Goal: Answer question/provide support

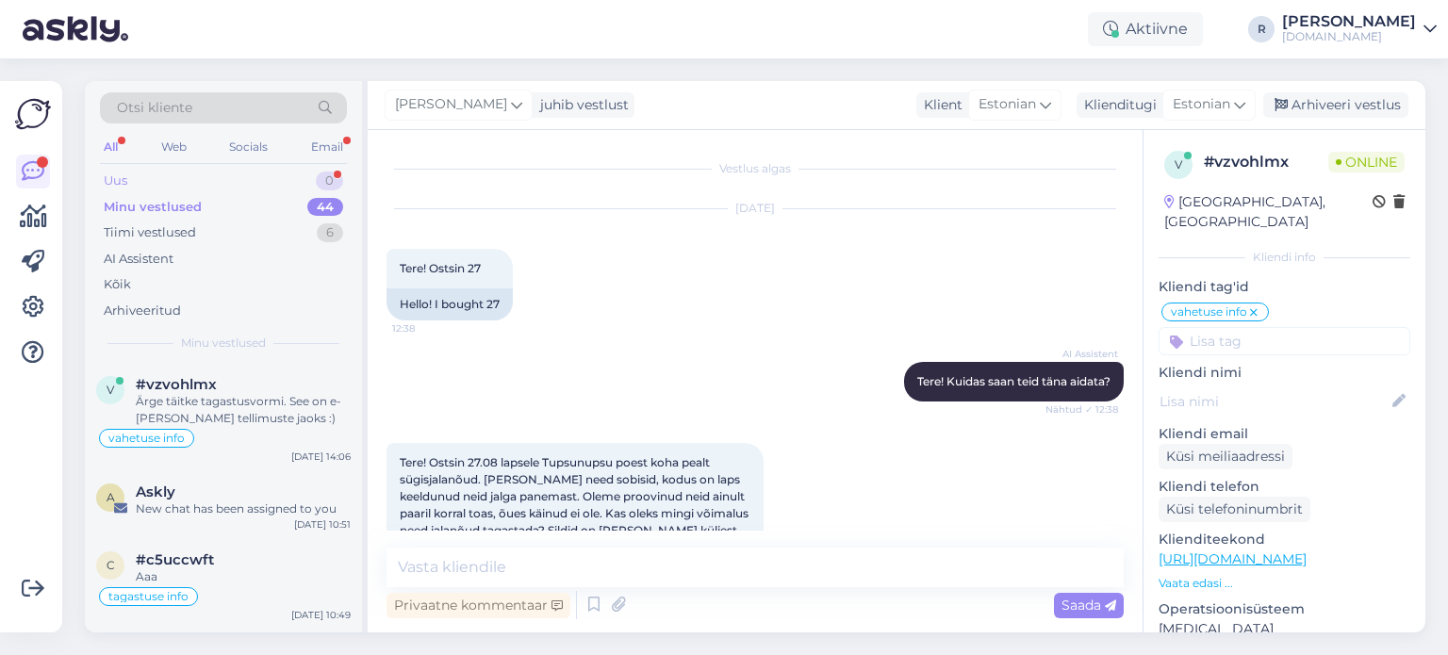
scroll to position [2052, 0]
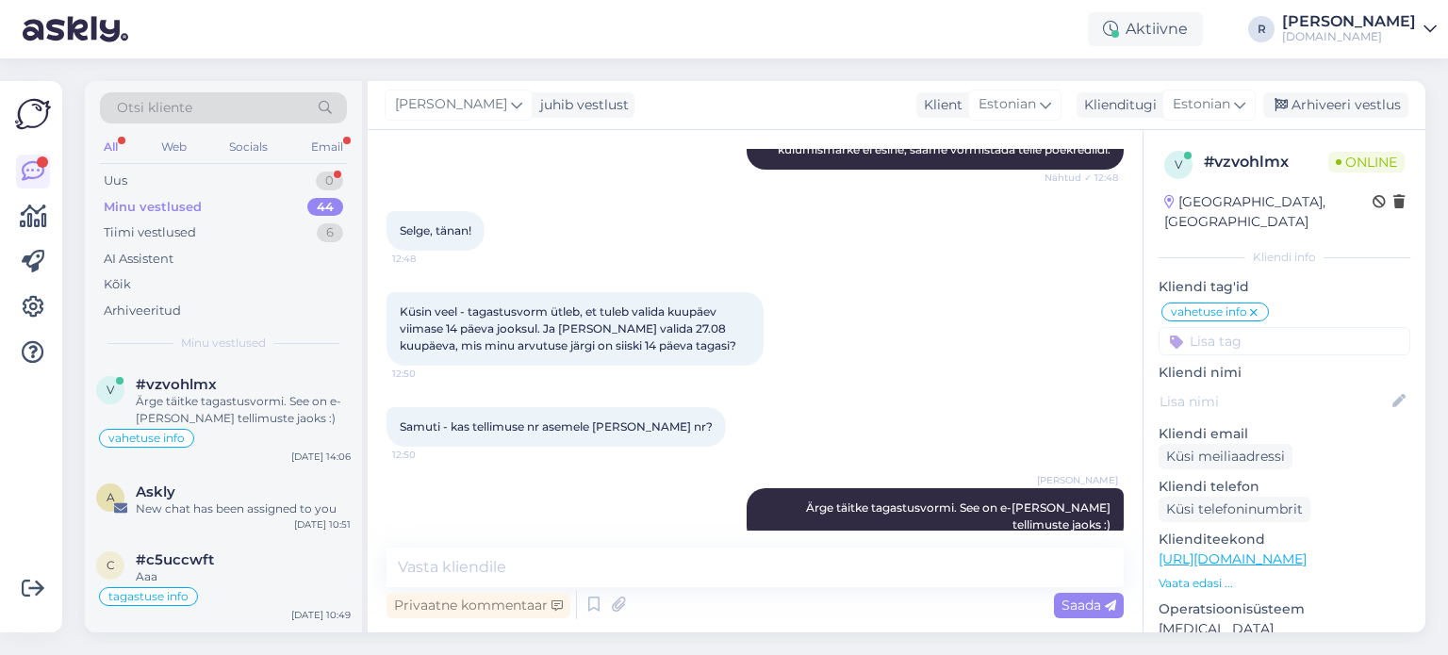
click at [111, 142] on div "All" at bounding box center [111, 147] width 22 height 25
click at [268, 182] on div "Uus 1" at bounding box center [223, 181] width 247 height 26
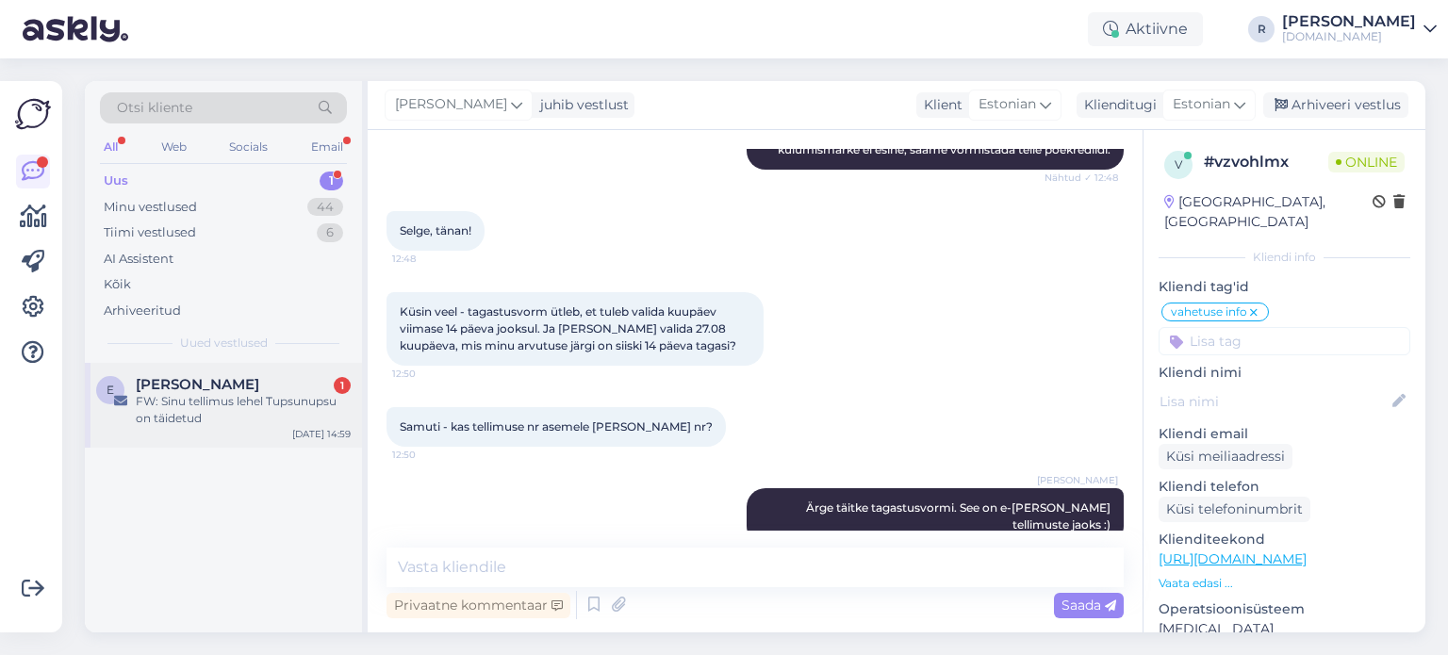
click at [210, 411] on div "FW: Sinu tellimus lehel Tupsunupsu on täidetud" at bounding box center [243, 410] width 215 height 34
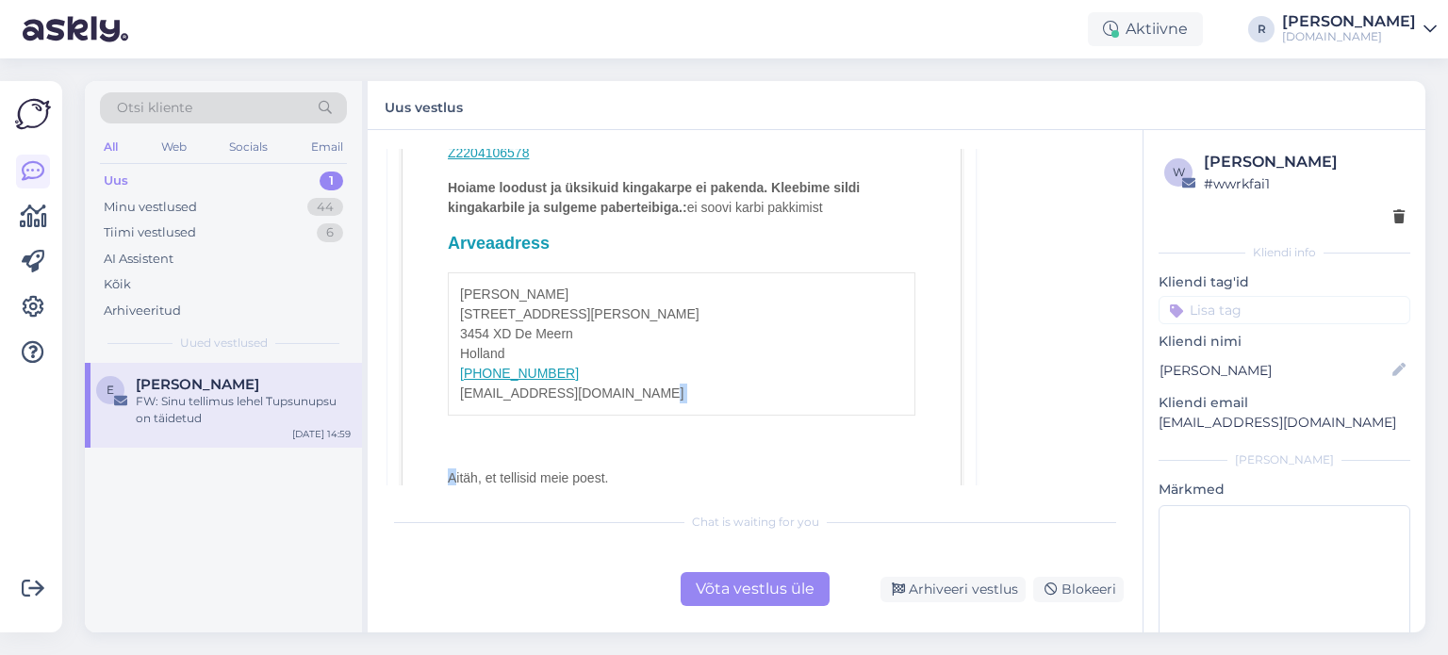
scroll to position [1496, 0]
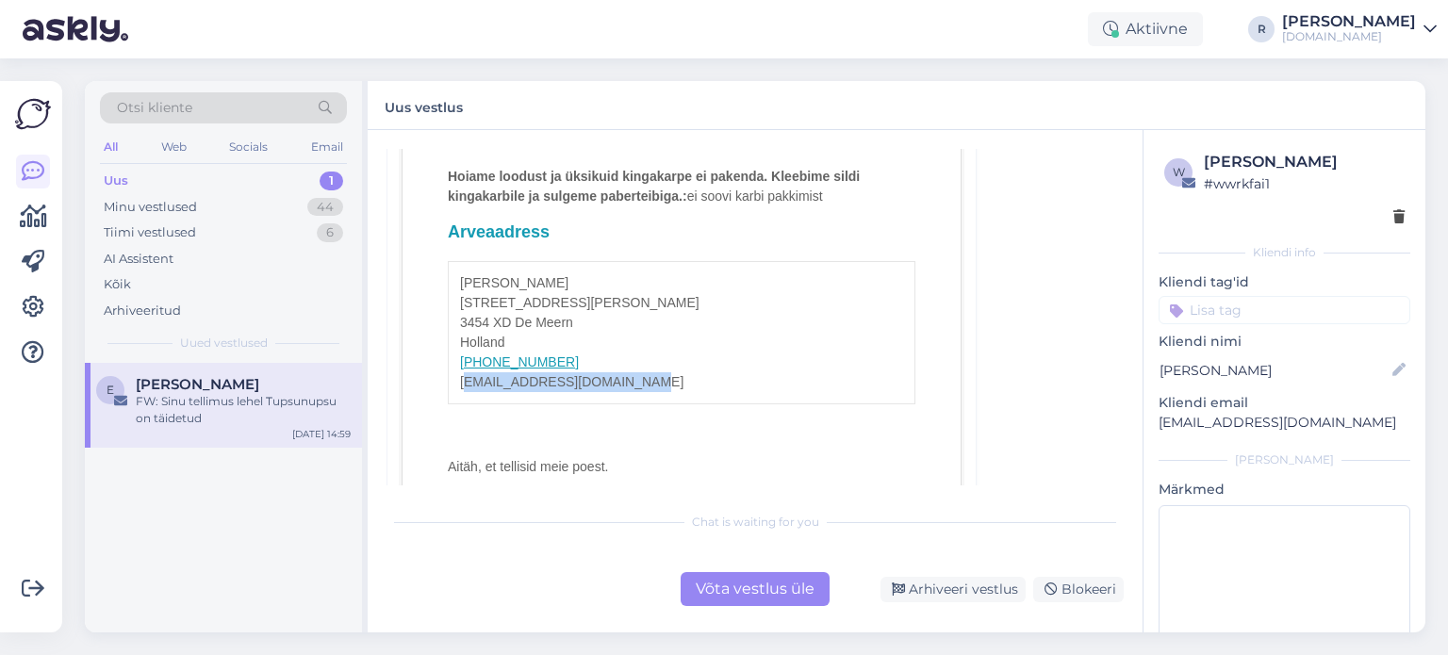
drag, startPoint x: 654, startPoint y: 468, endPoint x: 456, endPoint y: 380, distance: 216.6
click at [456, 380] on address "[PERSON_NAME] [STREET_ADDRESS][PERSON_NAME][PERSON_NAME] [PHONE_NUMBER] [EMAIL_…" at bounding box center [682, 332] width 468 height 143
copy address "[EMAIL_ADDRESS][DOMAIN_NAME]"
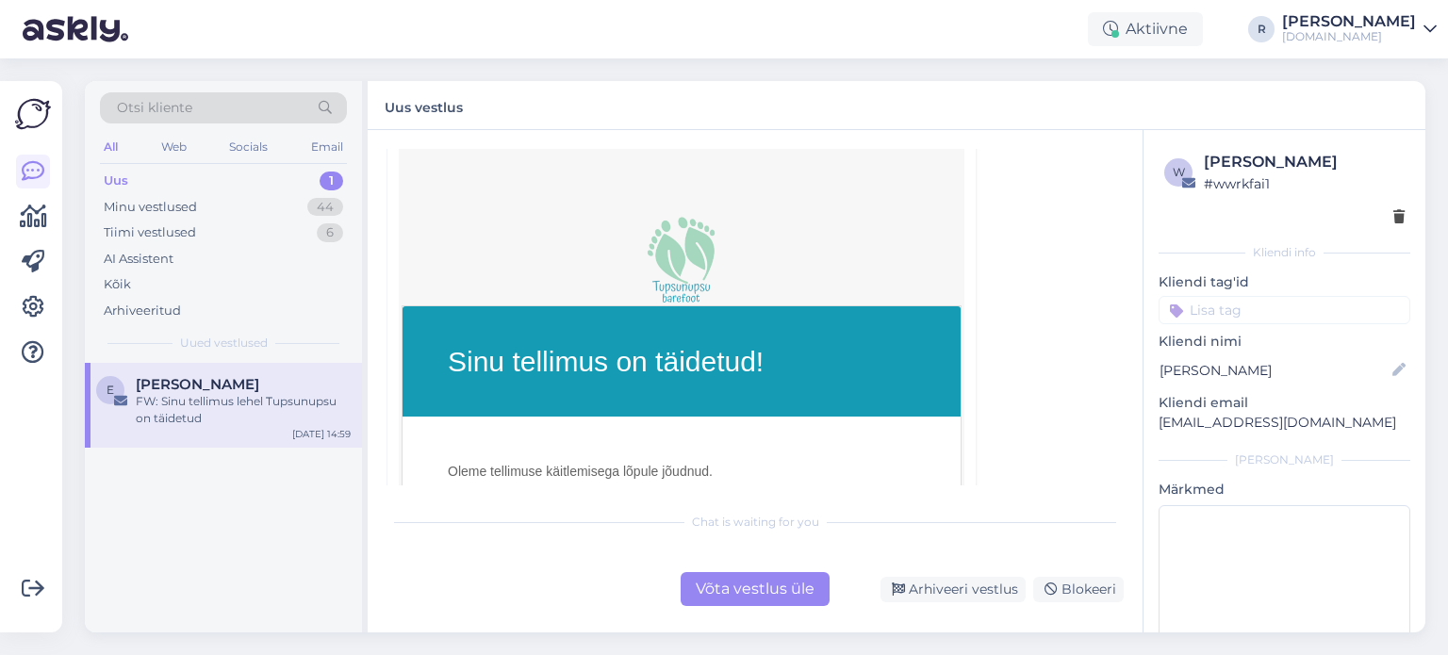
scroll to position [836, 0]
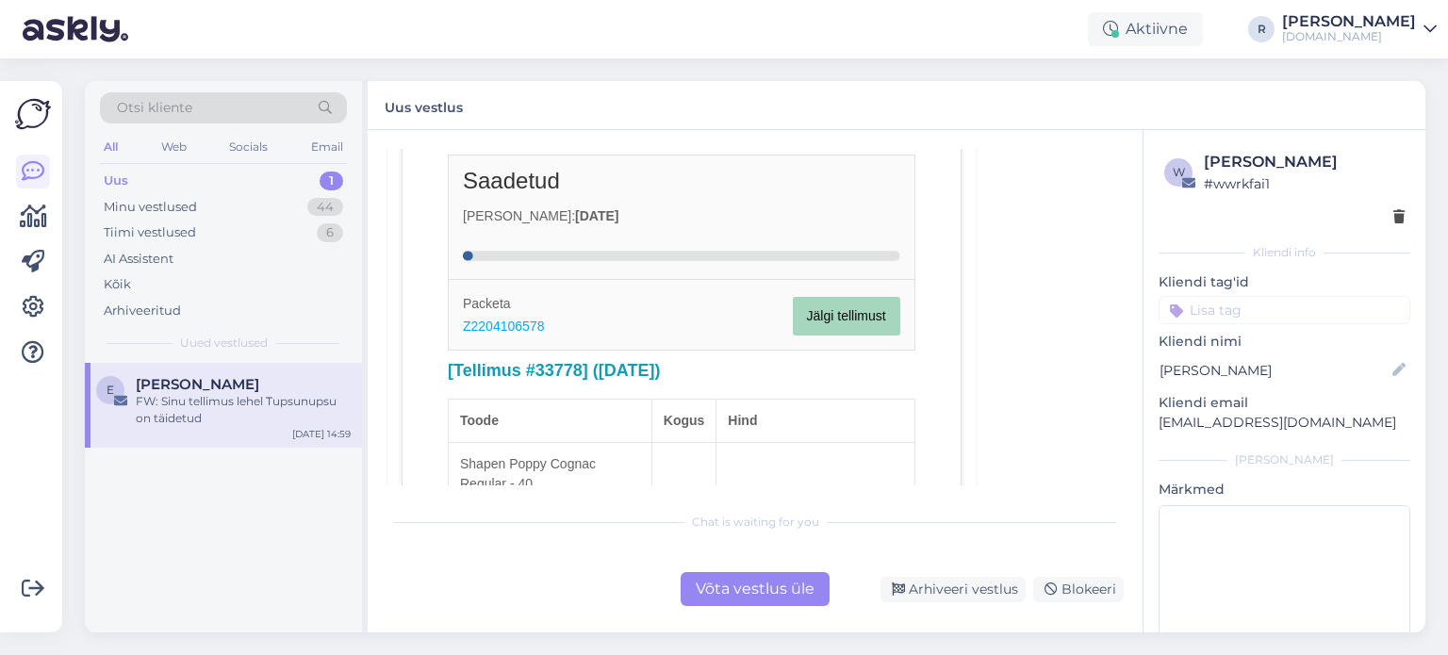
click at [558, 366] on h2 "[Tellimus #33778] ([DATE])" at bounding box center [682, 371] width 468 height 22
copy h2 "33778"
click at [703, 596] on div "Võta vestlus üle" at bounding box center [755, 589] width 149 height 34
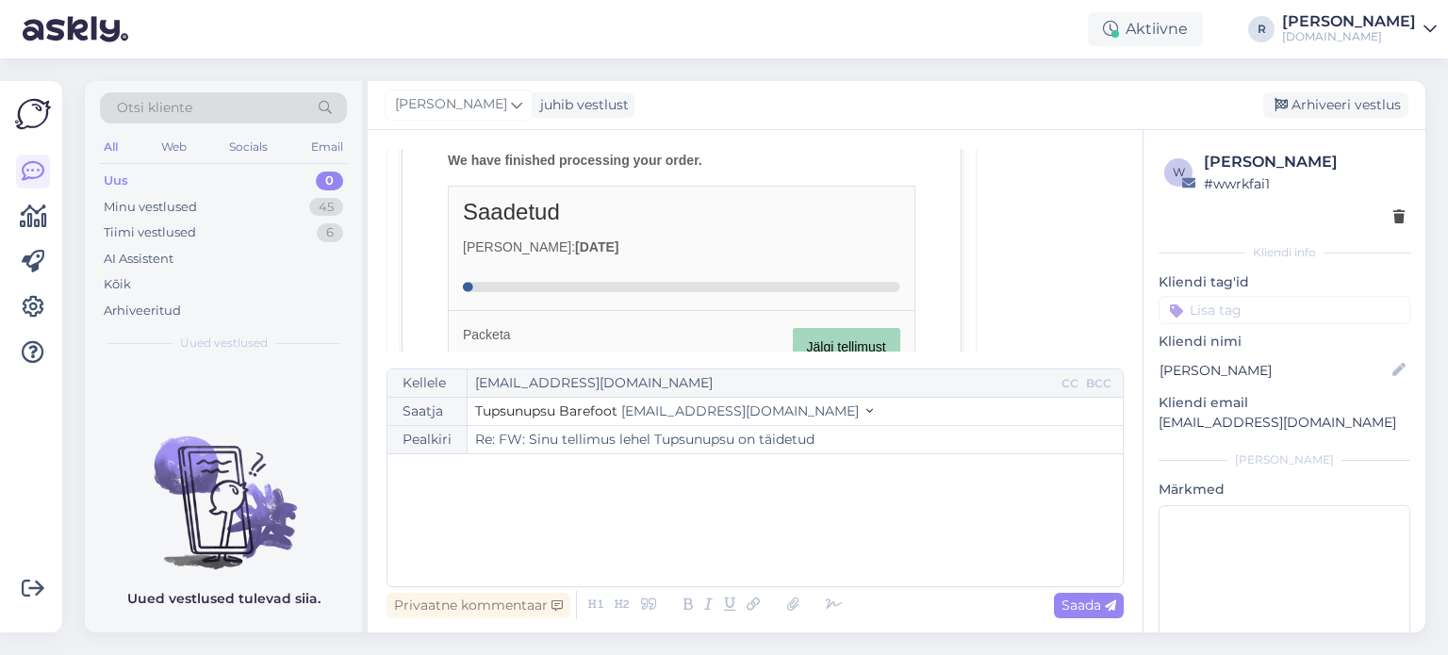
scroll to position [1088, 0]
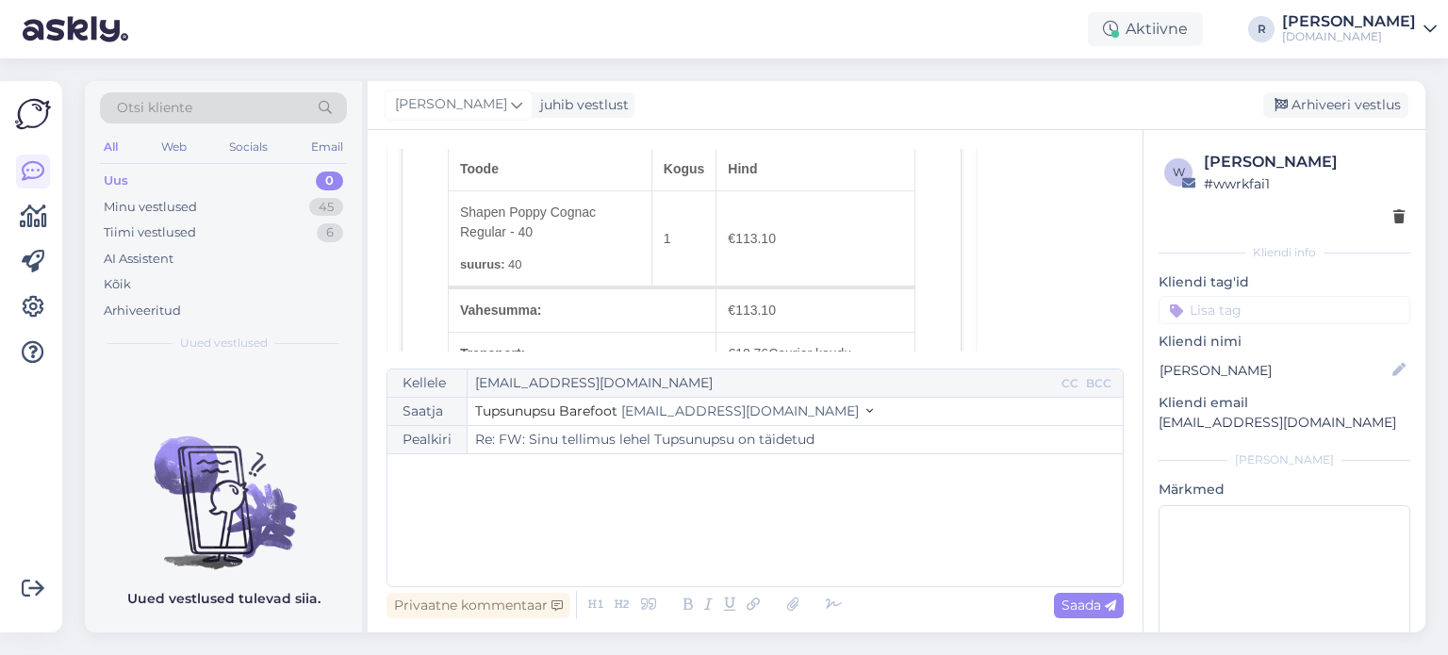
click at [467, 493] on div "﻿" at bounding box center [755, 520] width 717 height 113
click at [831, 610] on icon at bounding box center [834, 605] width 28 height 26
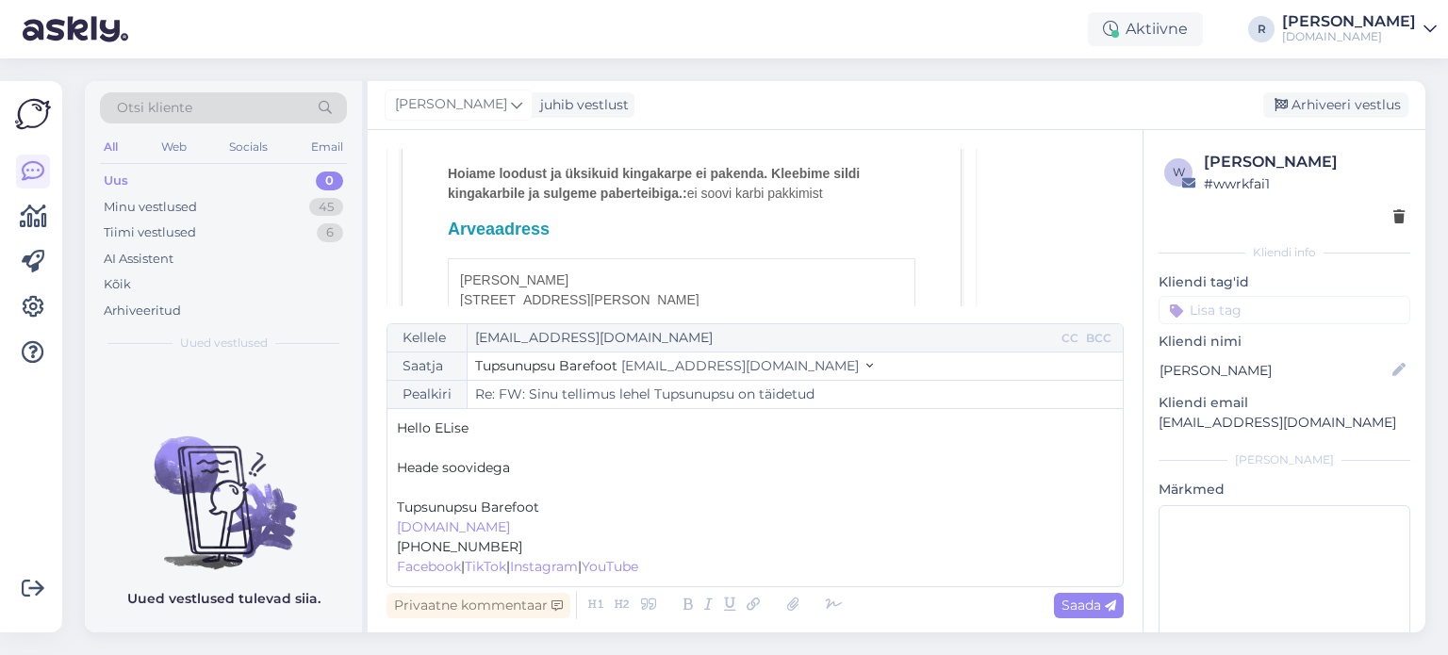
scroll to position [1554, 0]
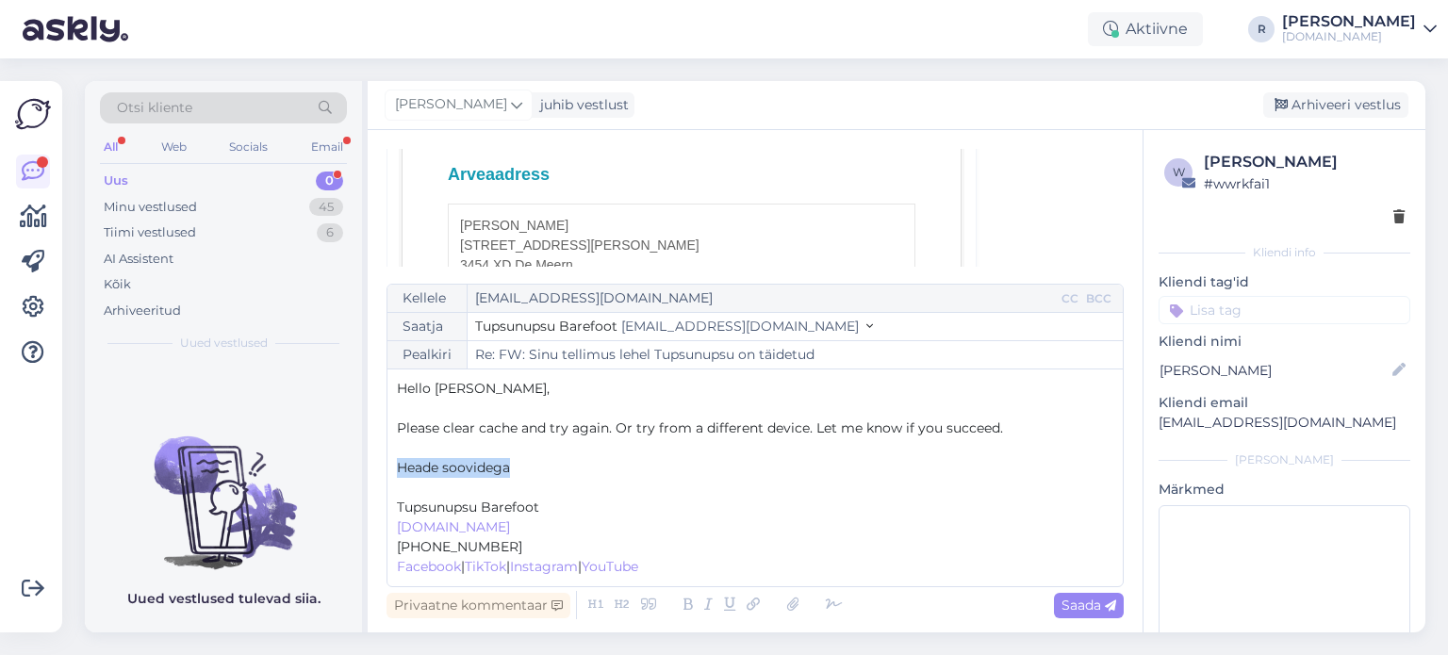
drag, startPoint x: 506, startPoint y: 472, endPoint x: 388, endPoint y: 476, distance: 117.9
click at [388, 476] on div "Kellele [EMAIL_ADDRESS][DOMAIN_NAME] CC BCC Saatja Tupsunupsu Barefoot [EMAIL_A…" at bounding box center [755, 436] width 737 height 304
click at [803, 437] on p "Please clear cache and try again. Or try from a different device. Let me know i…" at bounding box center [755, 429] width 717 height 20
click at [1067, 433] on p "Please clear cache and try again. Or try from a different device/browser. Let m…" at bounding box center [755, 429] width 717 height 20
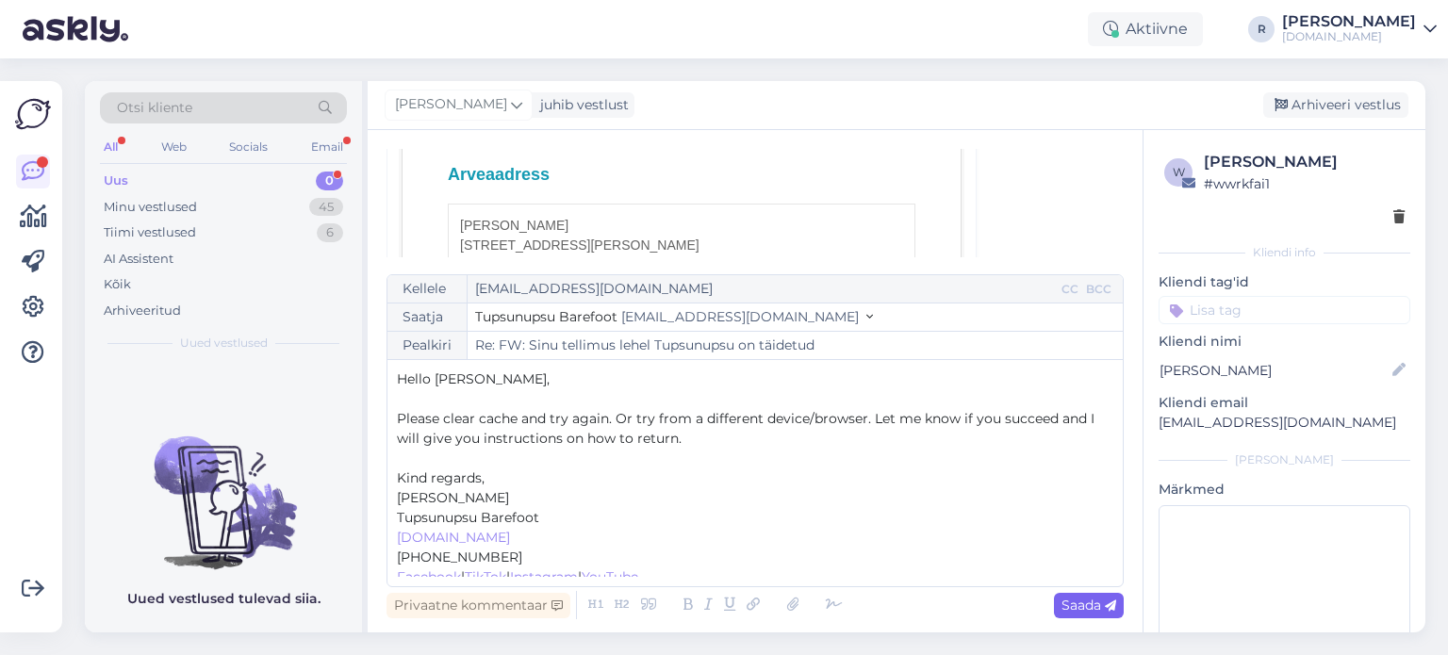
click at [1090, 612] on span "Saada" at bounding box center [1089, 605] width 55 height 17
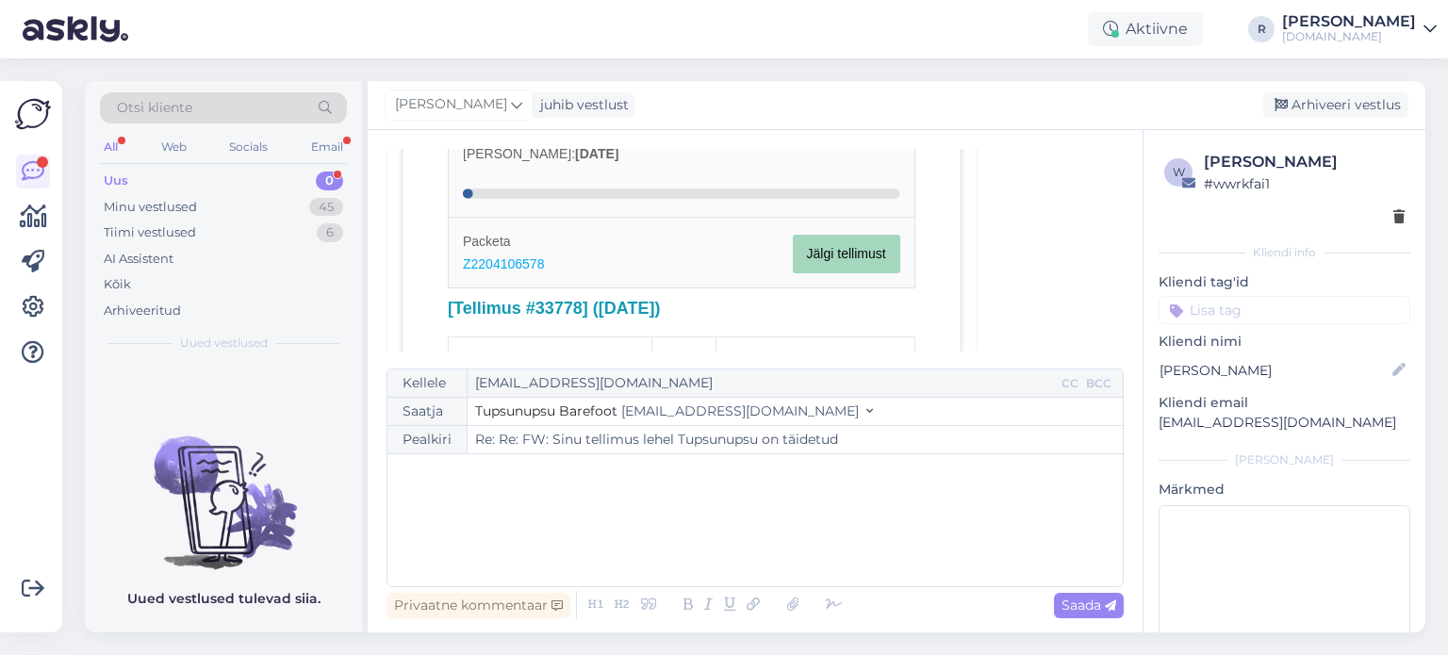
scroll to position [943, 0]
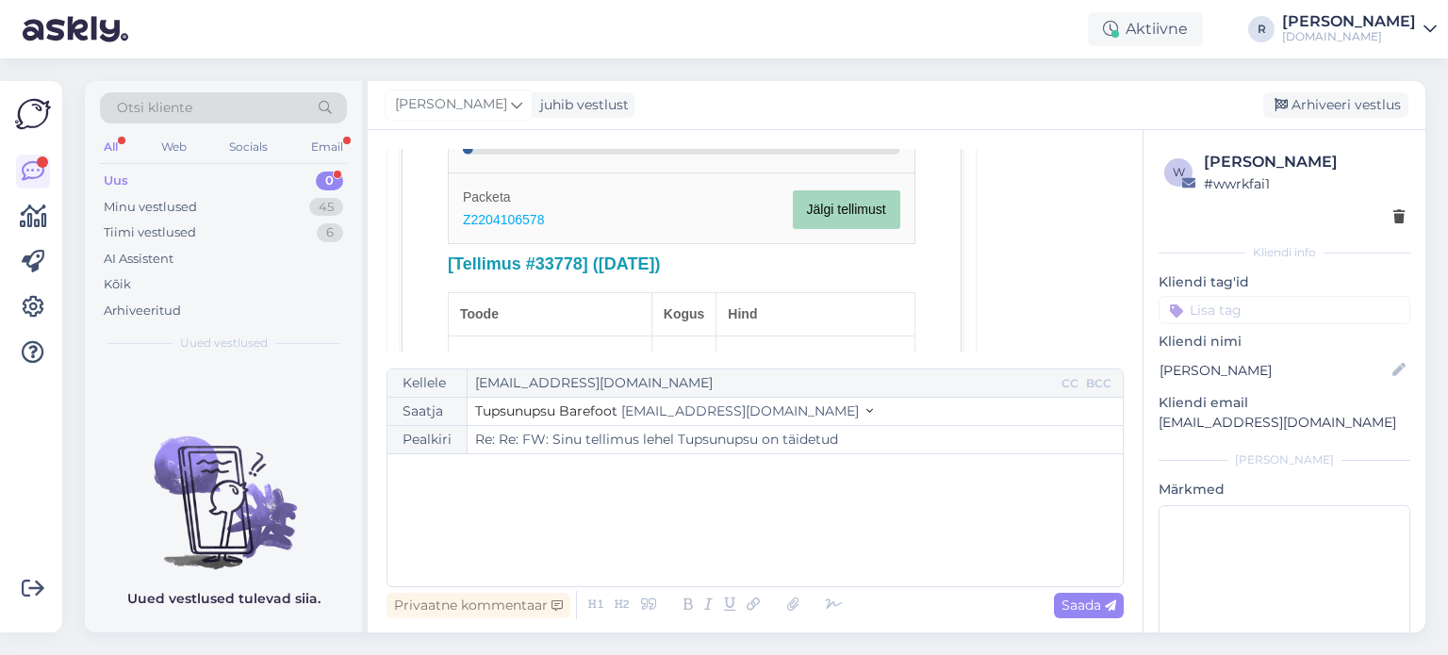
click at [563, 259] on h2 "[Tellimus #33778] ([DATE])" at bounding box center [682, 265] width 468 height 22
copy h2 "33778"
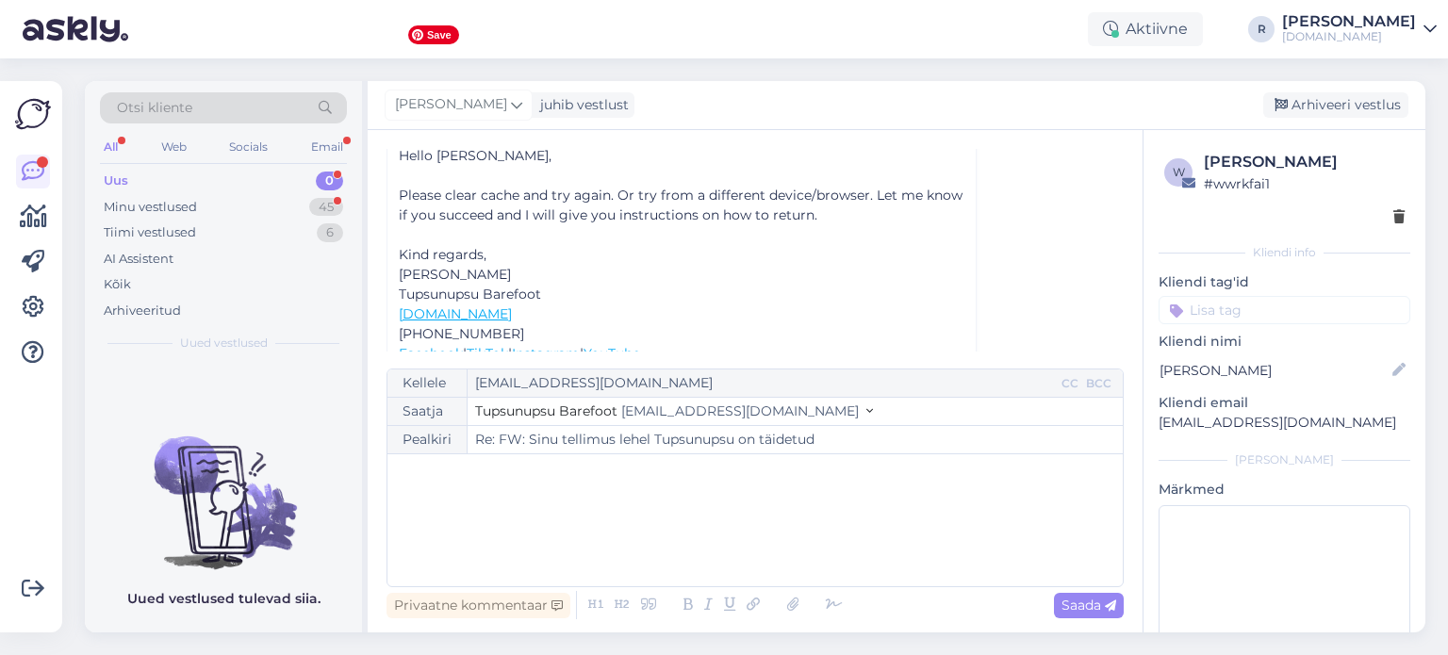
scroll to position [3401, 0]
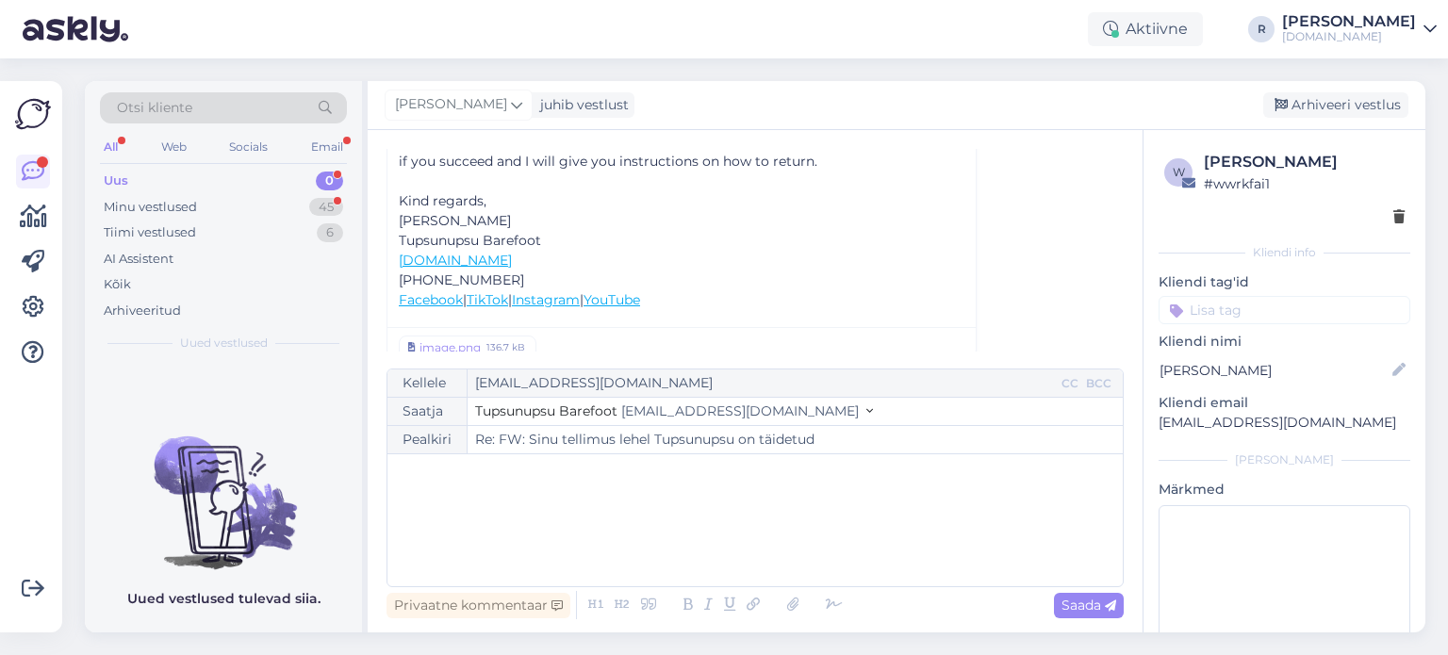
click at [467, 493] on div "﻿" at bounding box center [755, 520] width 717 height 113
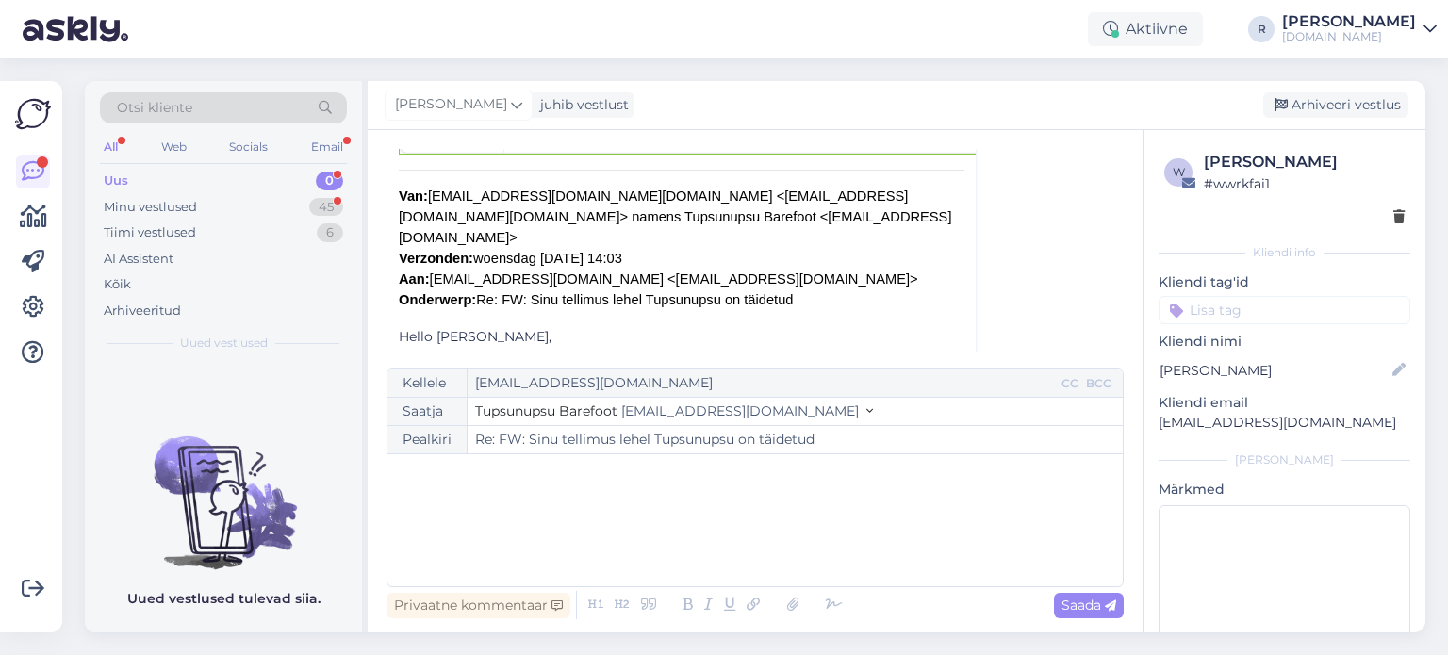
scroll to position [3213, 0]
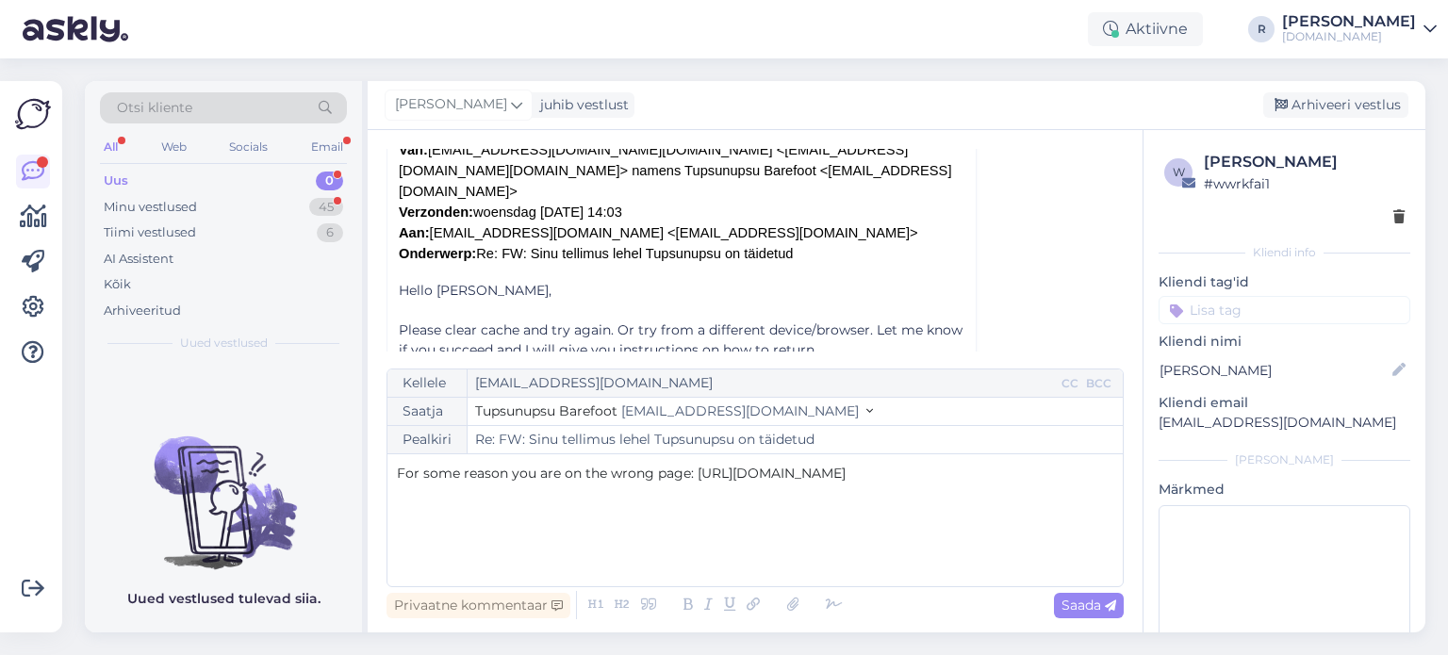
drag, startPoint x: 695, startPoint y: 483, endPoint x: 695, endPoint y: 499, distance: 16.0
click at [695, 486] on div "For some reason you are on the wrong page: [URL][DOMAIN_NAME]" at bounding box center [755, 520] width 717 height 113
click at [1109, 474] on p "For some reason you are on the wrong page. Please use this one: [URL][DOMAIN_NA…" at bounding box center [755, 474] width 717 height 20
click at [834, 606] on icon at bounding box center [834, 605] width 28 height 26
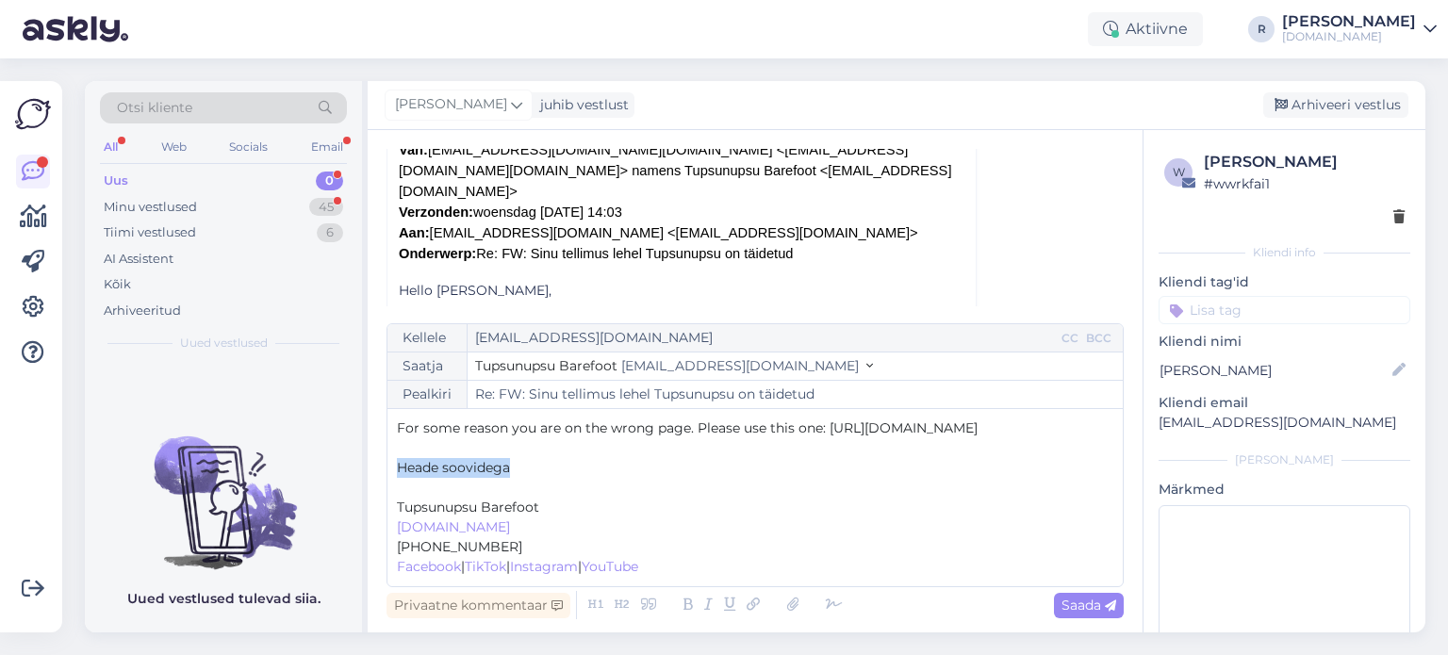
drag, startPoint x: 537, startPoint y: 471, endPoint x: 399, endPoint y: 470, distance: 138.6
click at [399, 470] on p "Heade soovidega" at bounding box center [755, 468] width 717 height 20
click at [1069, 613] on span "Saada" at bounding box center [1089, 605] width 55 height 17
type input "Re: Re: FW: Sinu tellimus lehel Tupsunupsu on täidetud"
